Goal: Book appointment/travel/reservation

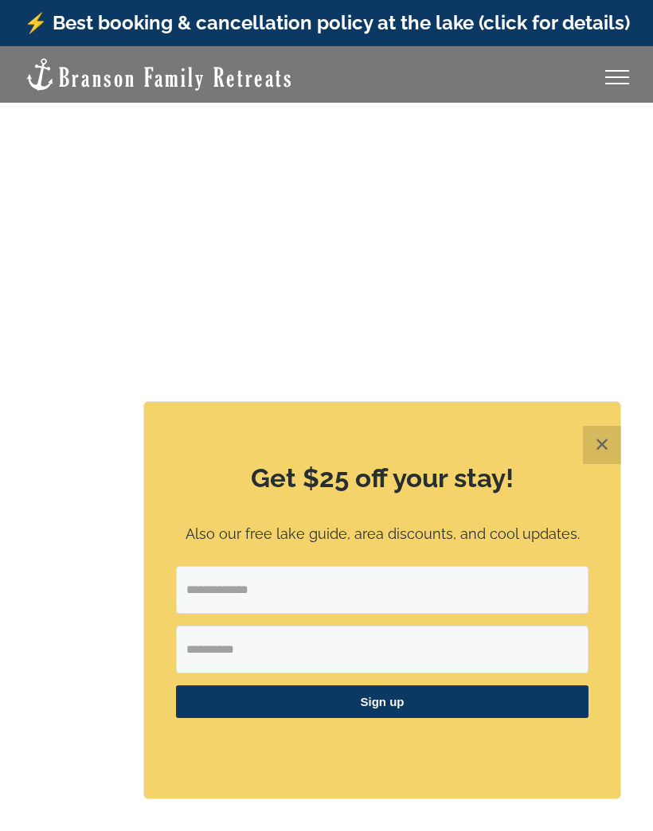
click at [595, 449] on button "✕" at bounding box center [602, 445] width 38 height 38
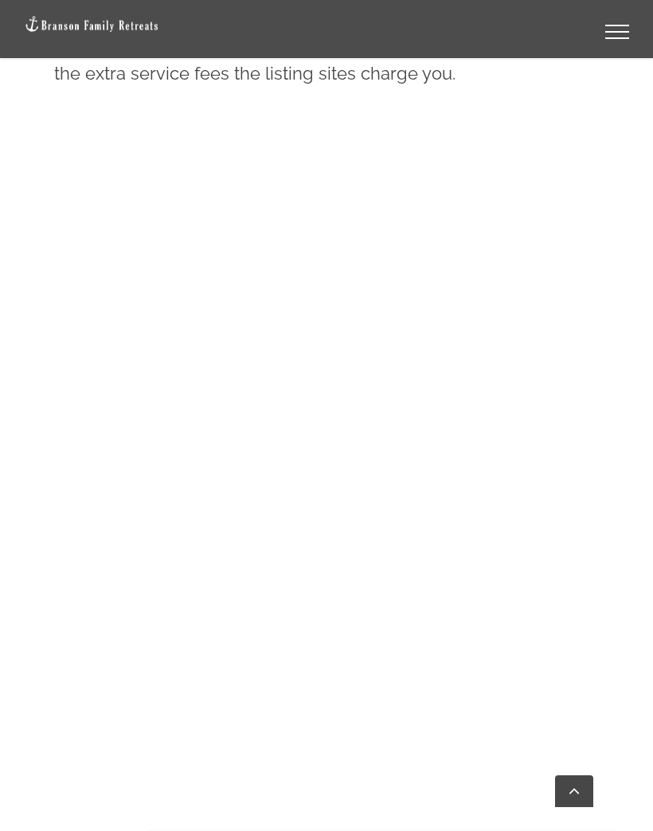
scroll to position [1093, 0]
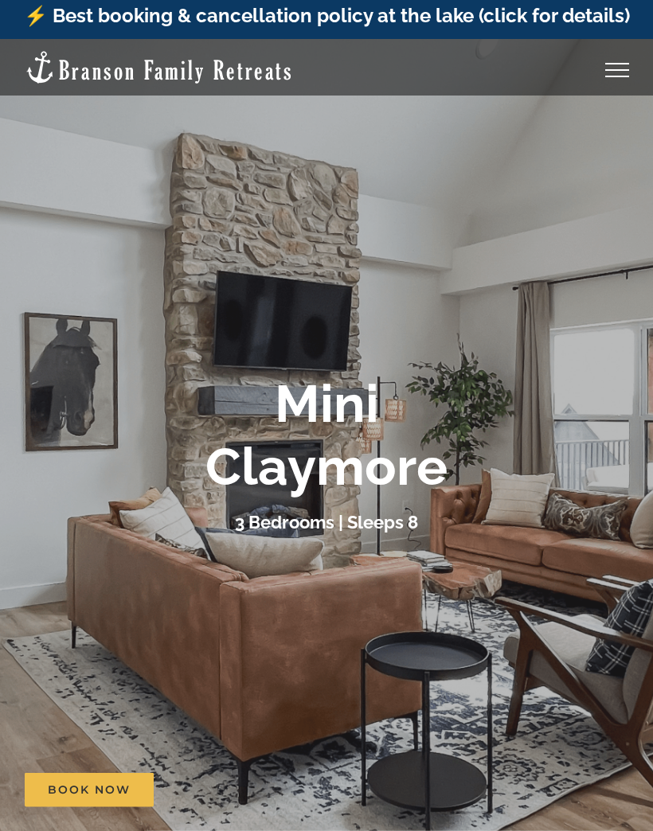
click at [444, 484] on b "Mini Claymore" at bounding box center [326, 435] width 242 height 123
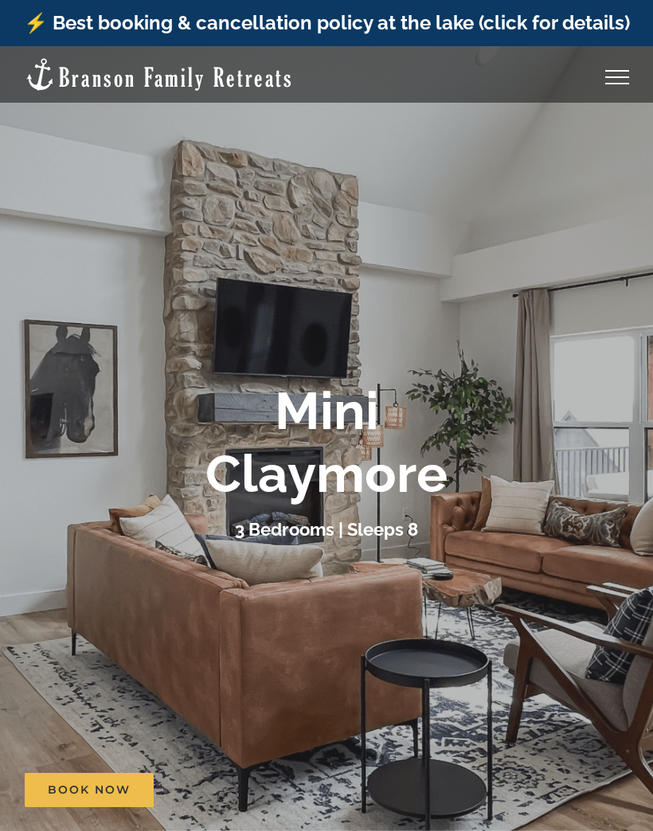
click at [603, 80] on link "Toggle Menu" at bounding box center [617, 77] width 64 height 14
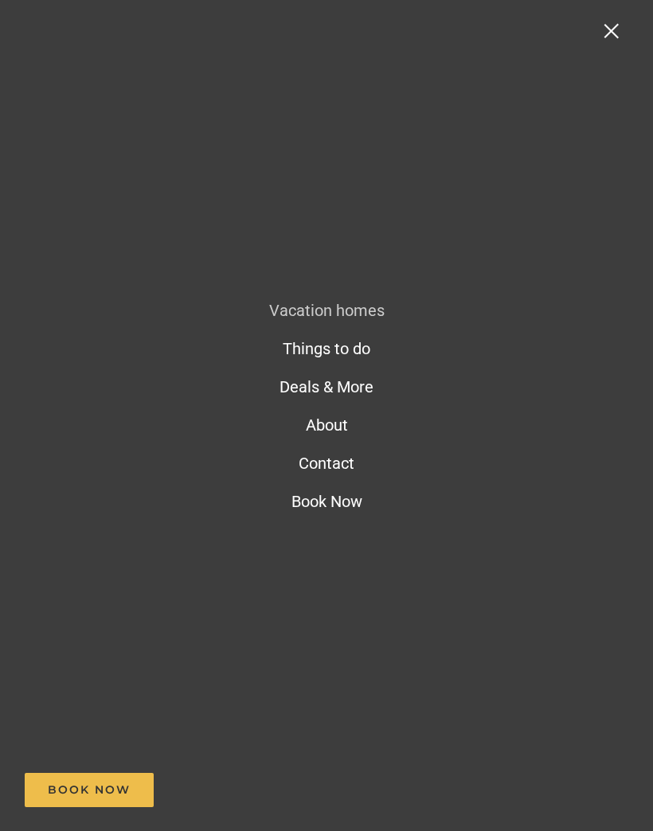
click at [603, 33] on link "Toggle Menu" at bounding box center [617, 31] width 64 height 14
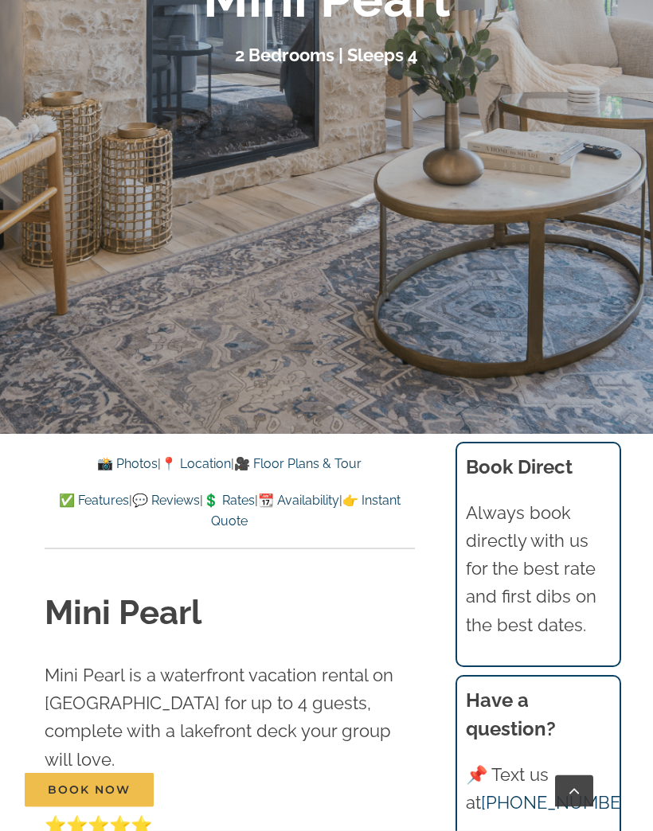
scroll to position [443, 0]
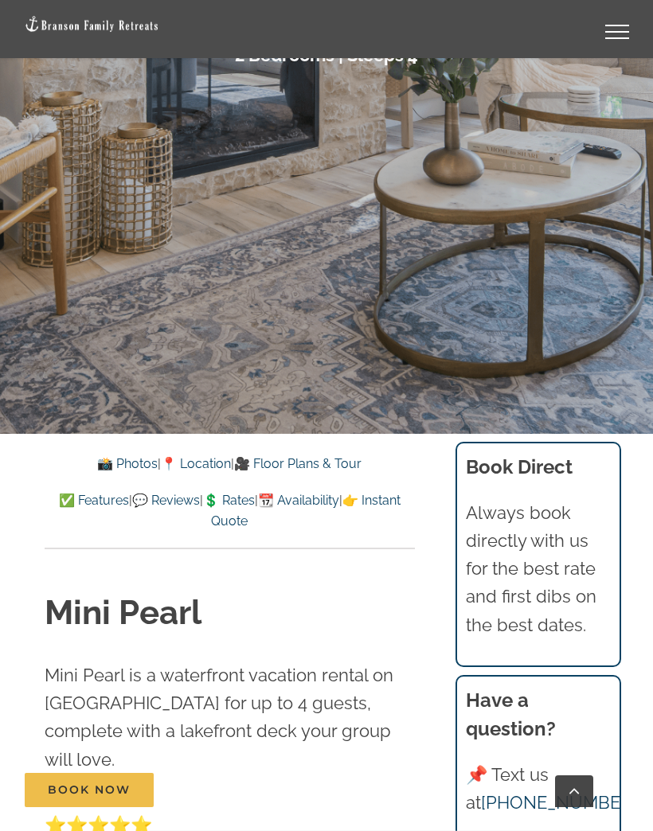
click at [255, 504] on link "💲 Rates" at bounding box center [229, 500] width 52 height 15
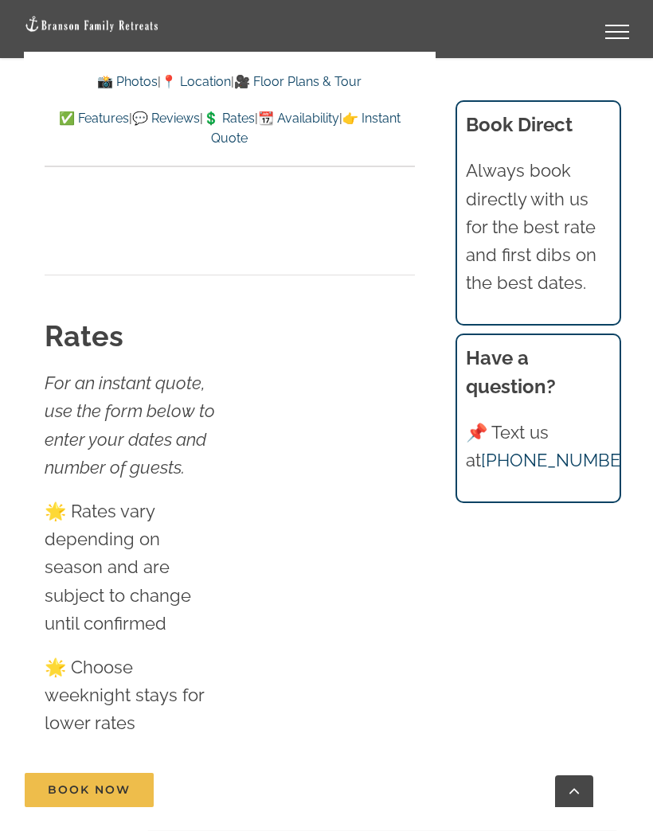
scroll to position [9153, 0]
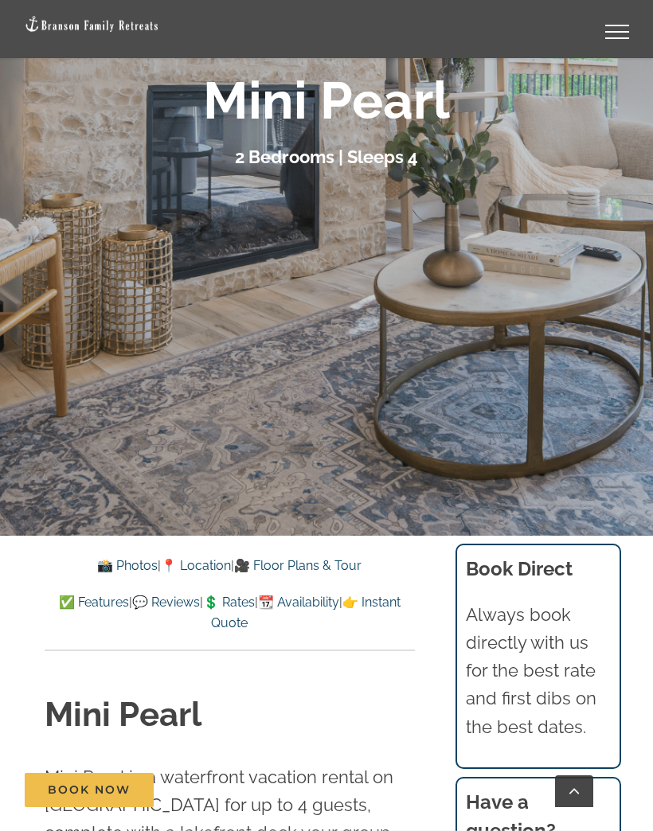
scroll to position [340, 0]
